Goal: Task Accomplishment & Management: Use online tool/utility

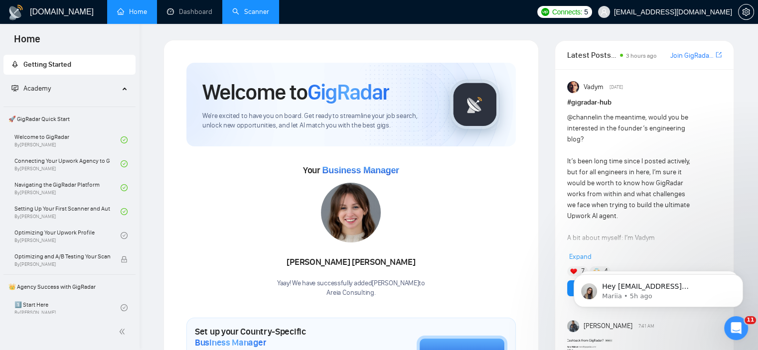
click at [257, 10] on link "Scanner" at bounding box center [250, 11] width 37 height 8
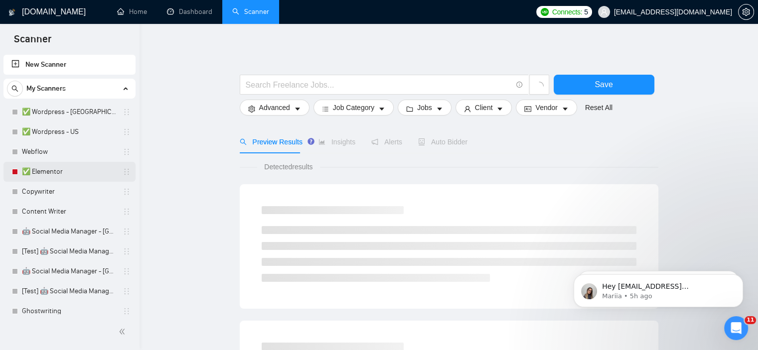
click at [52, 173] on link "✅ Elementor" at bounding box center [69, 172] width 95 height 20
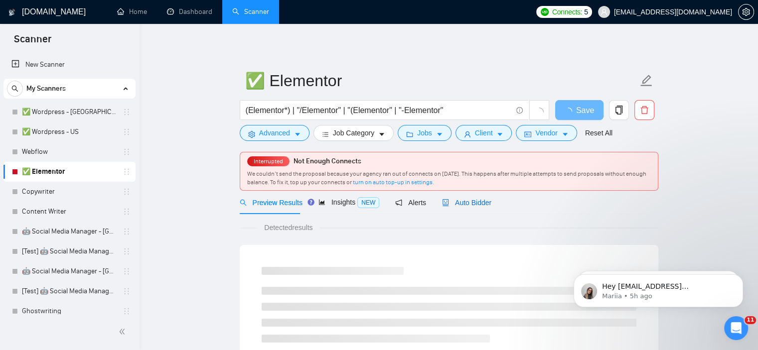
click at [465, 199] on span "Auto Bidder" at bounding box center [466, 203] width 49 height 8
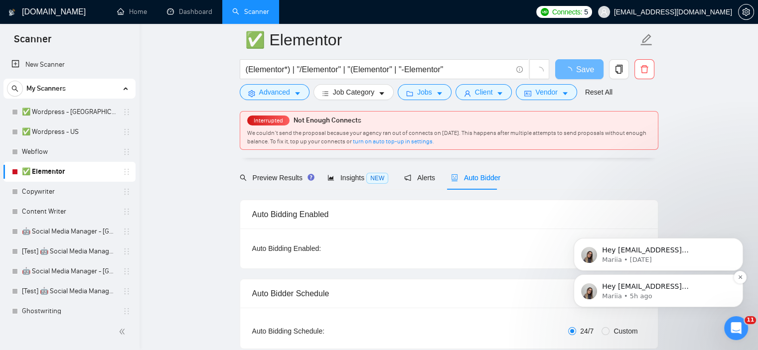
scroll to position [50, 0]
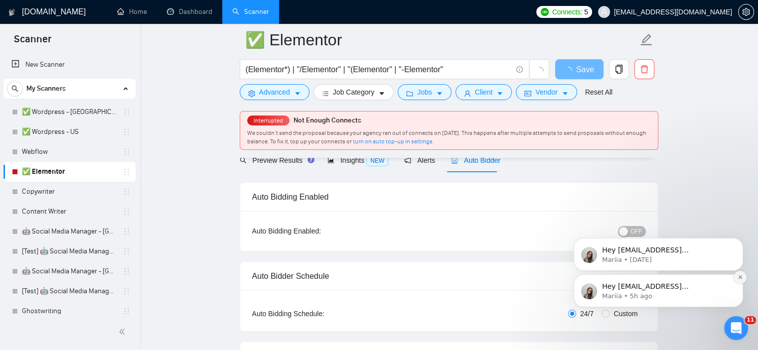
click at [739, 278] on icon "Dismiss notification" at bounding box center [739, 277] width 3 height 3
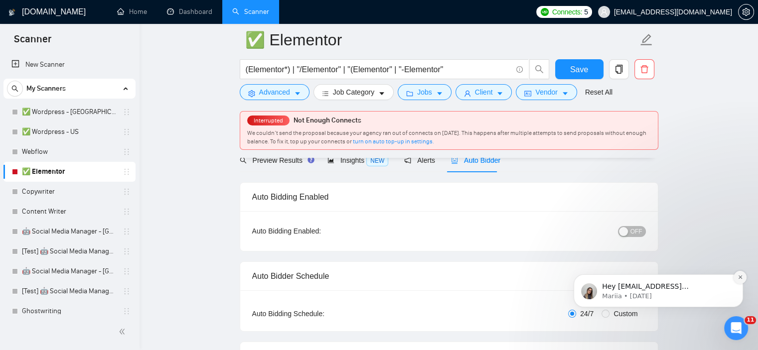
click at [739, 276] on icon "Dismiss notification" at bounding box center [739, 277] width 3 height 3
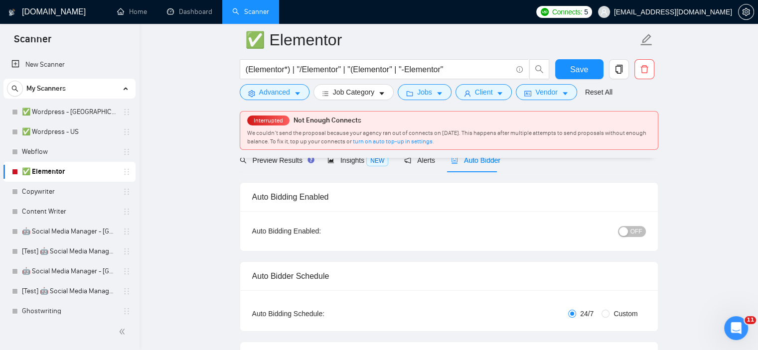
click at [633, 231] on span "OFF" at bounding box center [636, 231] width 12 height 11
click at [582, 73] on span "Save" at bounding box center [579, 69] width 18 height 12
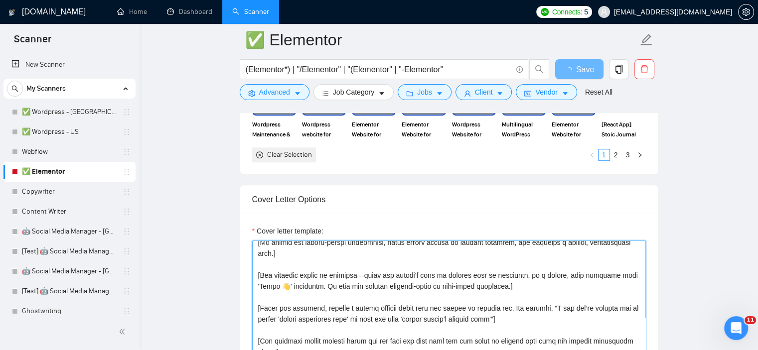
click at [361, 260] on textarea "Cover letter template:" at bounding box center [449, 353] width 394 height 224
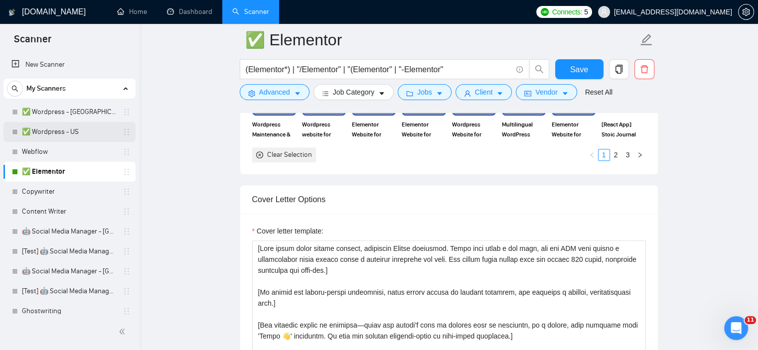
click at [55, 133] on link "✅ Wordpress - US" at bounding box center [69, 132] width 95 height 20
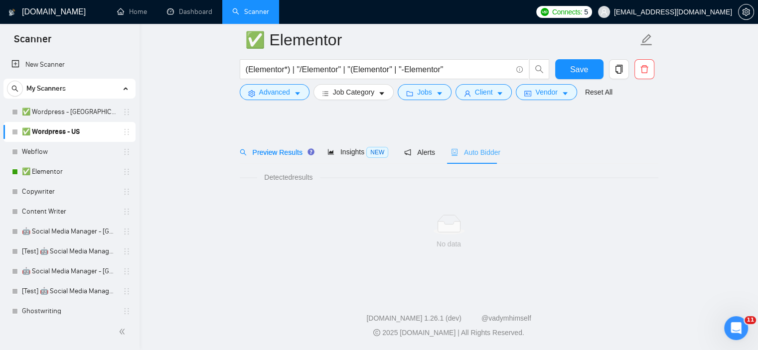
scroll to position [13, 0]
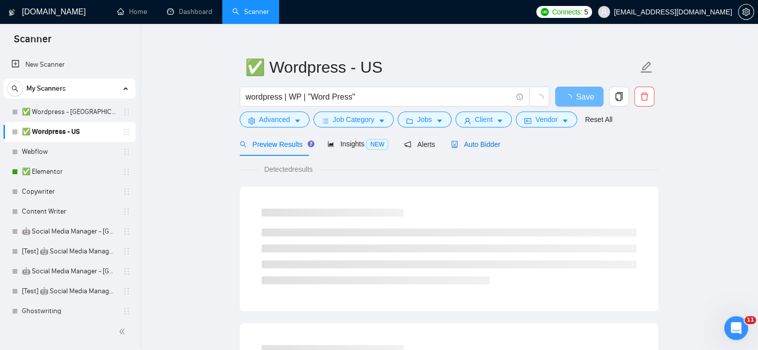
click at [470, 148] on span "Auto Bidder" at bounding box center [475, 145] width 49 height 8
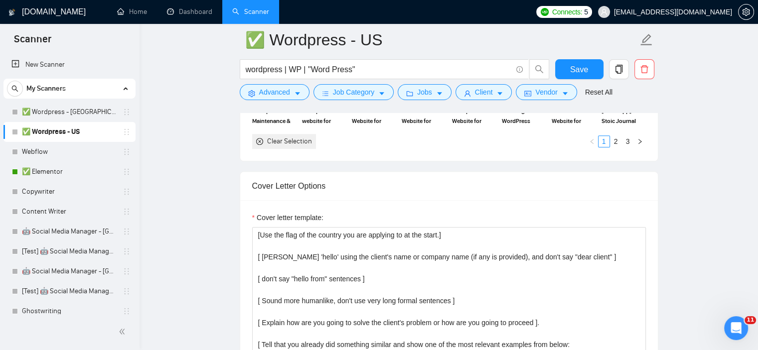
scroll to position [910, 0]
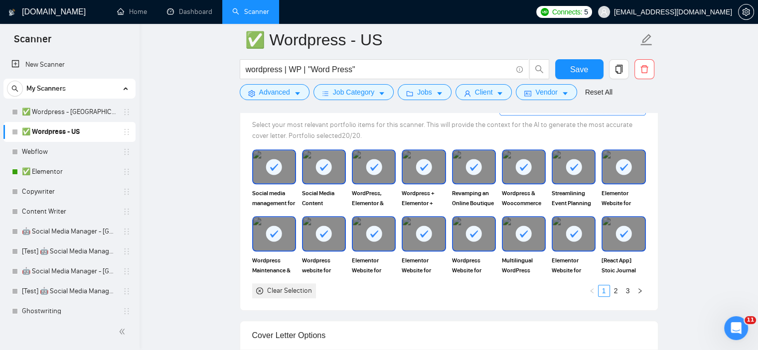
click at [268, 176] on div at bounding box center [274, 166] width 42 height 33
click at [306, 171] on div at bounding box center [324, 166] width 42 height 33
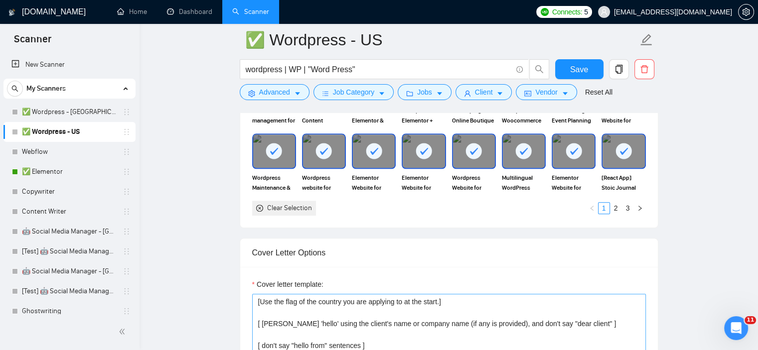
scroll to position [1060, 0]
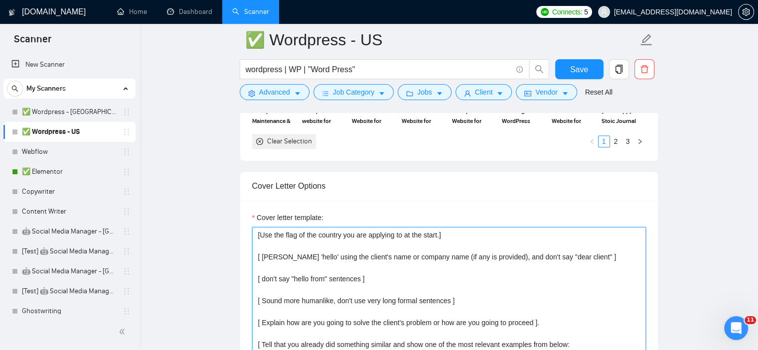
click at [374, 281] on textarea "[Use the flag of the country you are applying to at the start.] [ [PERSON_NAME]…" at bounding box center [449, 339] width 394 height 224
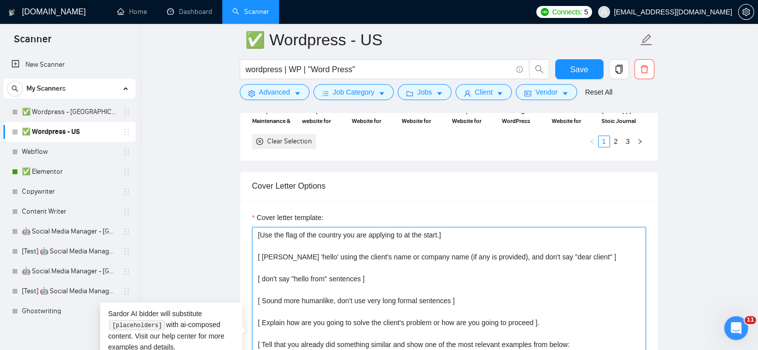
paste textarea "Lore ipsum dolor sitame consect, adipiscin Elitse doeiusmod. Tempo inci utlab e…"
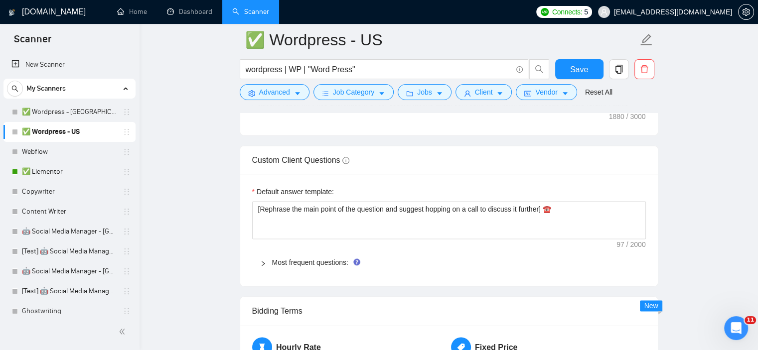
scroll to position [1408, 0]
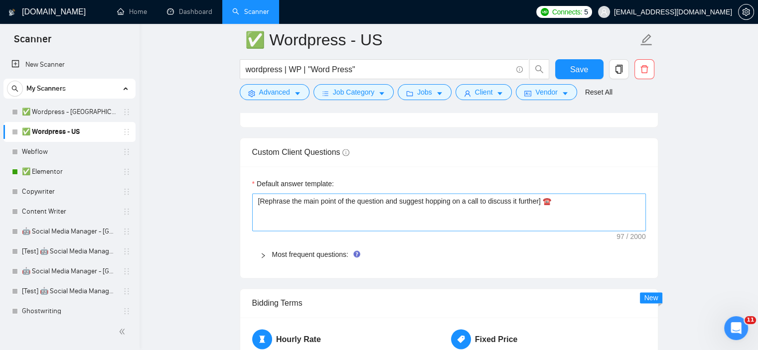
type textarea "[Lore ipsum dolor sitame consect, adipiscin Elitse doeiusmod. Tempo inci utlab …"
click at [349, 197] on textarea "[Rephrase the main point of the question and suggest hopping on a call to discu…" at bounding box center [449, 212] width 394 height 38
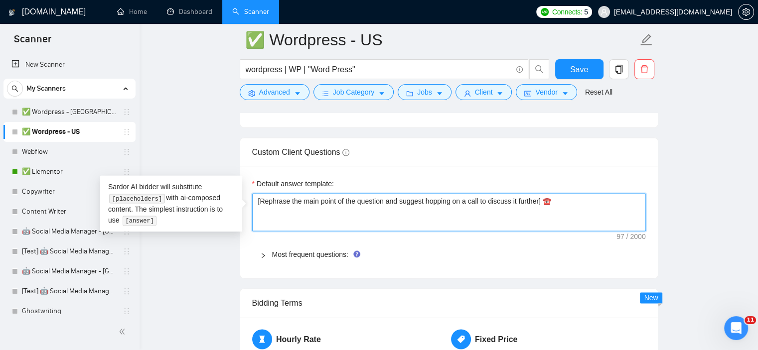
click at [349, 197] on textarea "[Rephrase the main point of the question and suggest hopping on a call to discu…" at bounding box center [449, 212] width 394 height 38
type textarea "["
type textarea "[re"
type textarea "[rep"
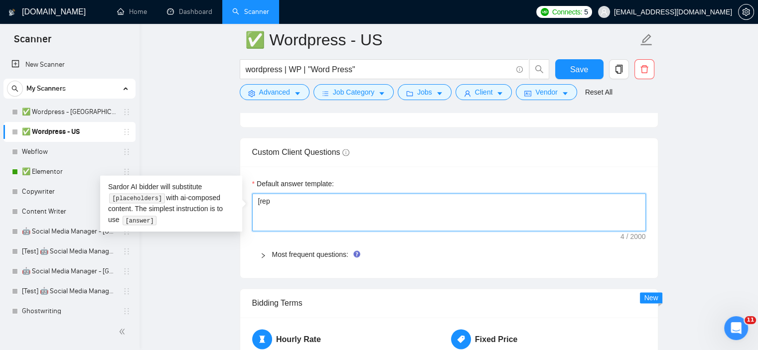
type textarea "[repl"
type textarea "[reply"
type textarea "[reply to"
type textarea "[reply to t"
type textarea "[reply to th"
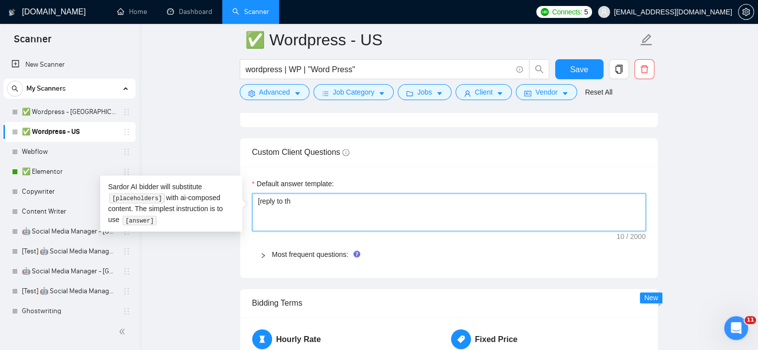
type textarea "[reply to thi"
type textarea "[reply to this"
type textarea "[reply to this qu"
type textarea "[reply to this ques"
type textarea "[reply to this questi"
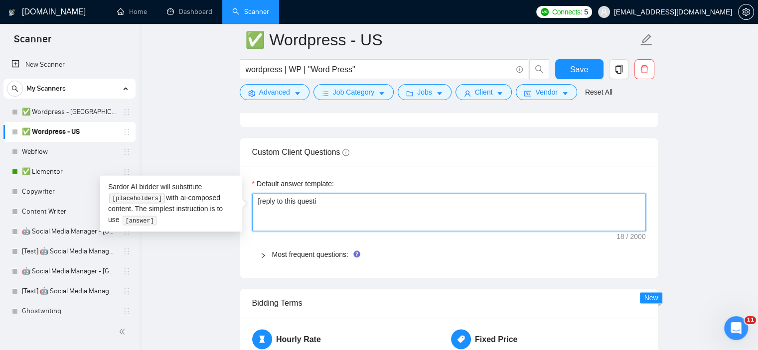
type textarea "[reply to this questio"
type textarea "[reply to this question."
type textarea "[reply to this question.l"
type textarea "[reply to this question.l i"
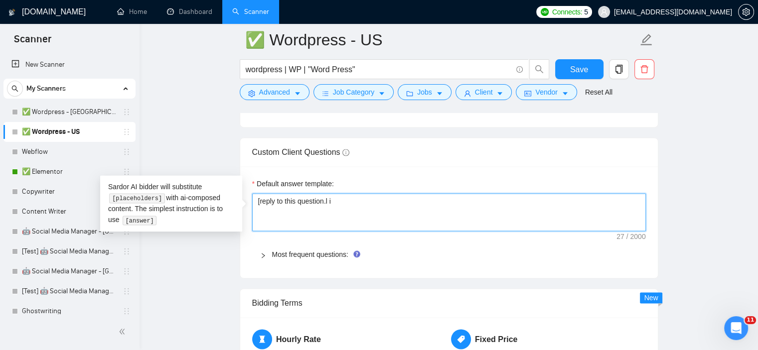
type textarea "[reply to this question.l"
type textarea "[reply to this question."
type textarea "[reply to this question. i"
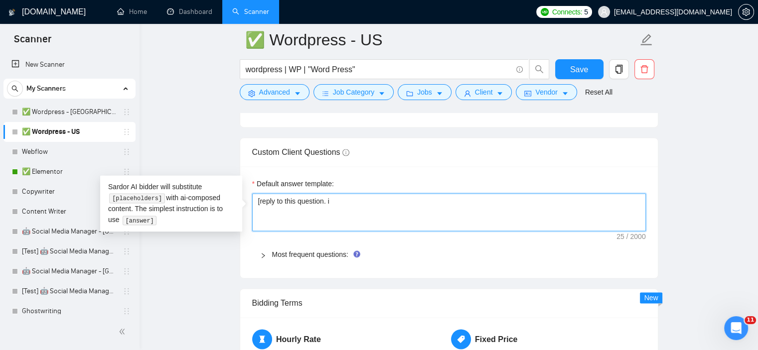
type textarea "[reply to this question. if"
type textarea "[reply to this question. if y"
type textarea "[reply to this question. if yo"
type textarea "[reply to this question. if you"
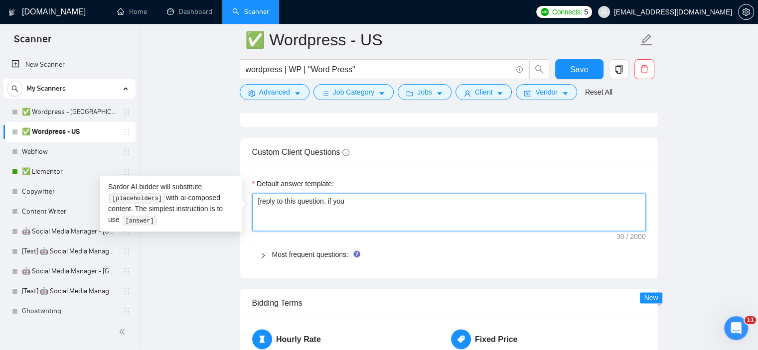
type textarea "[reply to this question. if you"
type textarea "[reply to this question. if you d"
type textarea "[reply to this question. if you do"
type textarea "[reply to this question. if you don"
type textarea "[reply to this question. if you don't"
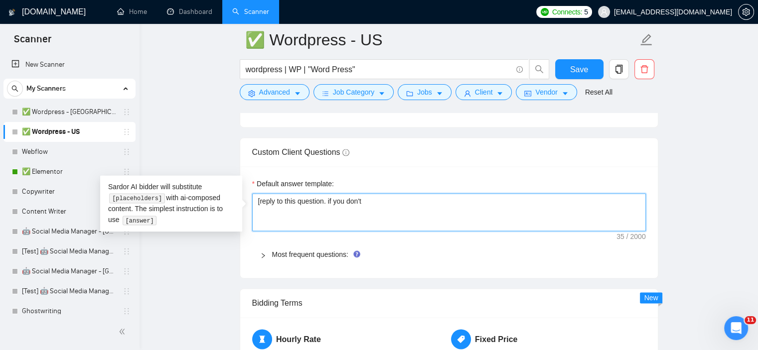
type textarea "[reply to this question. if you don't"
type textarea "[reply to this question. if you don't k"
type textarea "[reply to this question. if you don't kn"
type textarea "[reply to this question. if you don't kno"
type textarea "[reply to this question. if you don't know"
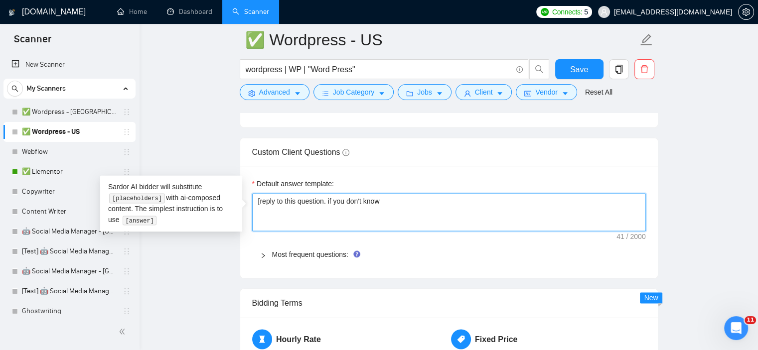
type textarea "[reply to this question. if you don't know"
type textarea "[reply to this question. if you don't know h"
type textarea "[reply to this question. if you don't know ho"
type textarea "[reply to this question. if you don't know how"
type textarea "[reply to this question. if you don't know how,"
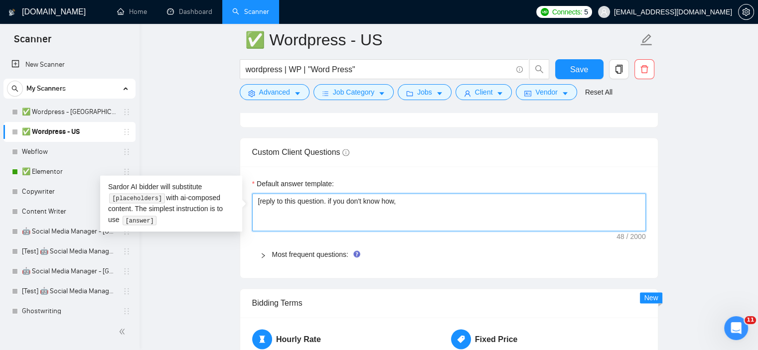
type textarea "[reply to this question. if you don't know how, s"
type textarea "[reply to this question. if you don't know how, su"
type textarea "[reply to this question. if you don't know how, suf"
type textarea "[reply to this question. if you don't know how, sug"
type textarea "[reply to this question. if you don't know how, [PERSON_NAME]"
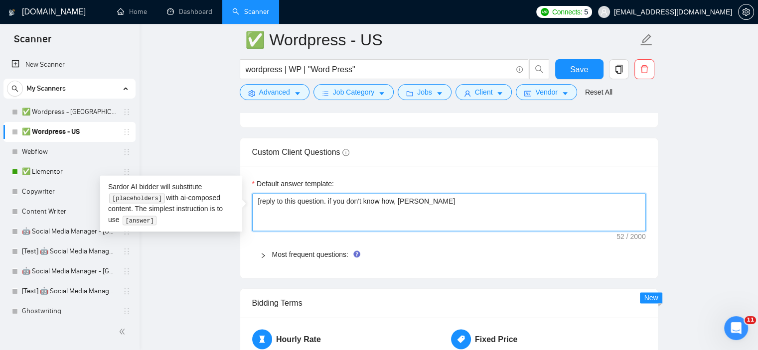
type textarea "[reply to this question. if you don't know how, sugge"
type textarea "[reply to this question. if you don't know how, suggest"
type textarea "[reply to this question. if you don't know how, suggest t"
type textarea "[reply to this question. if you don't know how, suggest to"
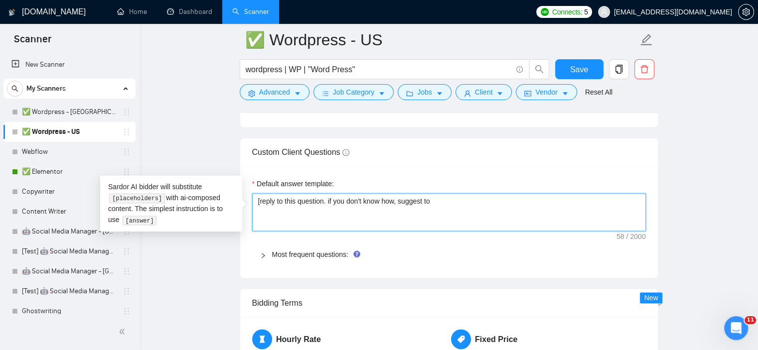
type textarea "[reply to this question. if you don't know how, suggest to s"
type textarea "[reply to this question. if you don't know how, suggest to se"
type textarea "[reply to this question. if you don't know how, suggest to set"
type textarea "[reply to this question. if you don't know how, suggest to set u"
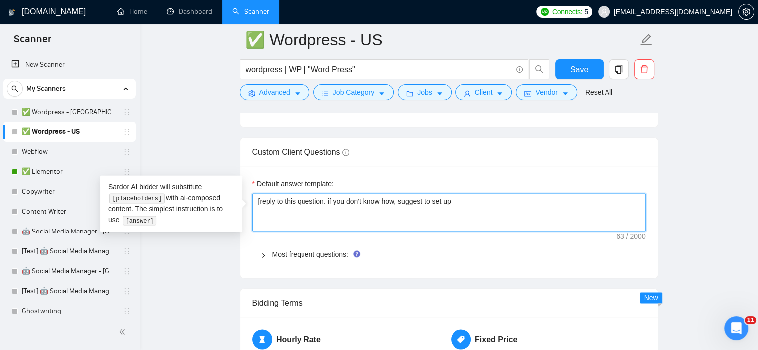
type textarea "[reply to this question. if you don't know how, suggest to set up"
type textarea "[reply to this question. if you don't know how, suggest to set up a"
type textarea "[reply to this question. if you don't know how, suggest to set up a c"
type textarea "[reply to this question. if you don't know how, suggest to set up a ca"
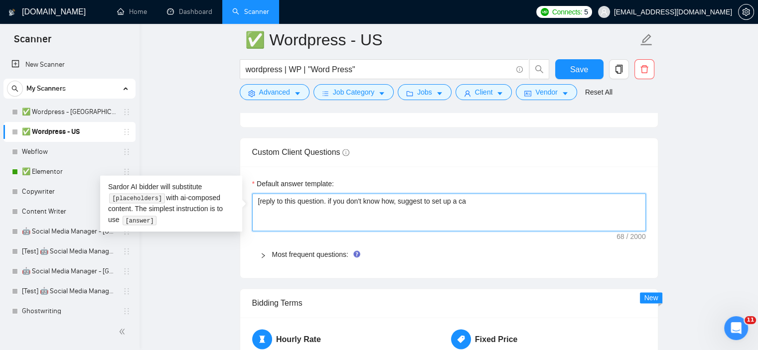
type textarea "[reply to this question. if you don't know how, suggest to set up a cal"
type textarea "[reply to this question. if you don't know how, suggest to set up a call"
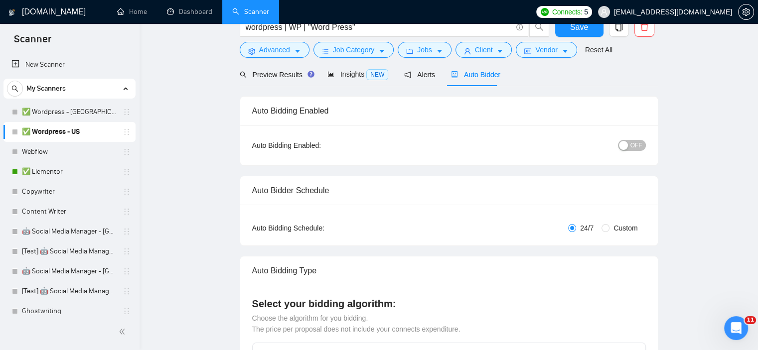
scroll to position [0, 0]
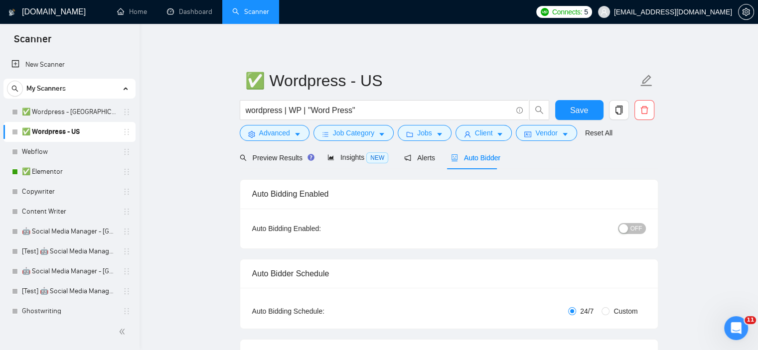
type textarea "[reply to this question. if you don't know how, suggest to set up a call]"
click at [632, 233] on span "OFF" at bounding box center [636, 228] width 12 height 11
click at [574, 117] on button "Save" at bounding box center [579, 110] width 48 height 20
